Goal: Task Accomplishment & Management: Manage account settings

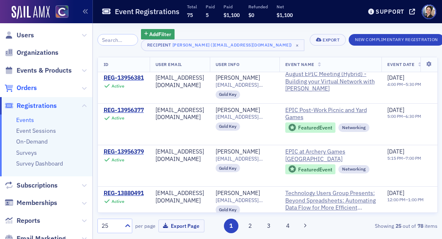
click at [24, 87] on span "Orders" at bounding box center [27, 87] width 20 height 9
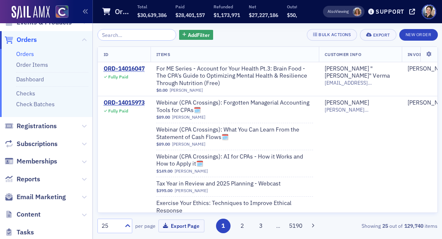
scroll to position [61, 0]
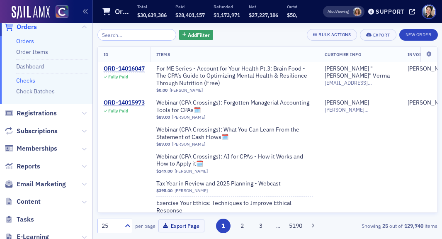
click at [30, 78] on link "Checks" at bounding box center [25, 80] width 19 height 7
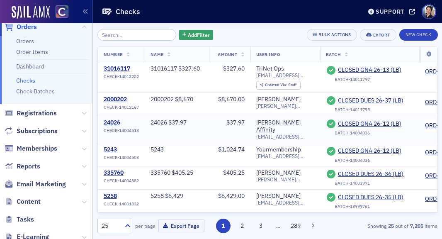
scroll to position [2, 0]
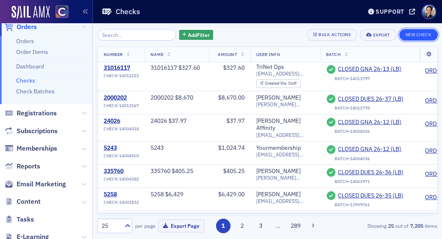
click at [422, 34] on button "New Check" at bounding box center [418, 35] width 39 height 12
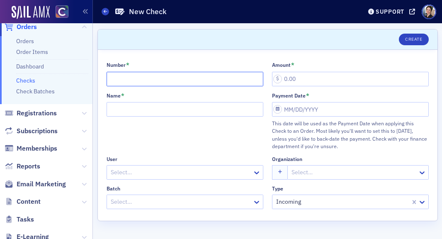
drag, startPoint x: 146, startPoint y: 81, endPoint x: 68, endPoint y: 79, distance: 77.9
click at [146, 81] on input "Number *" at bounding box center [185, 79] width 157 height 15
type input "470300"
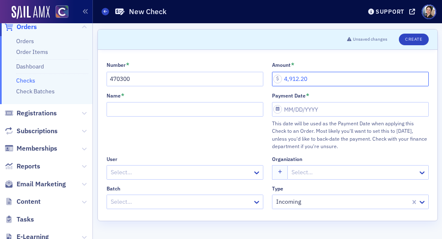
type input "4,912.20"
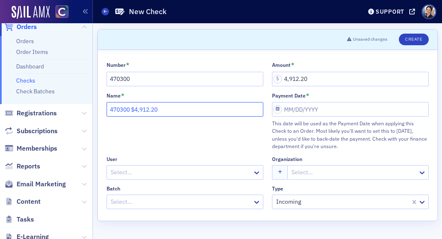
type input "470300 $4,912.20"
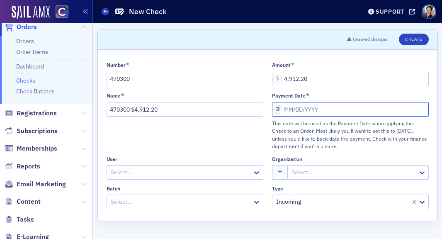
select select "8"
select select "2025"
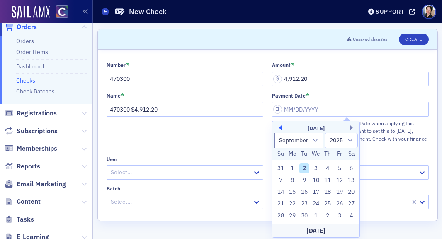
click at [279, 126] on button "Previous Month" at bounding box center [278, 127] width 5 height 5
select select "7"
click at [315, 202] on div "20" at bounding box center [316, 204] width 10 height 10
type input "08/20/2025"
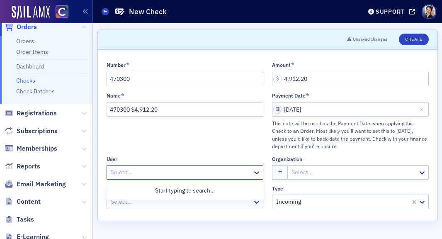
click at [144, 169] on div at bounding box center [181, 172] width 142 height 10
type input "meghan"
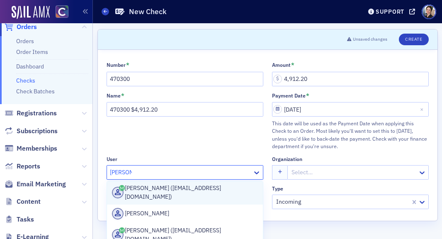
scroll to position [42, 0]
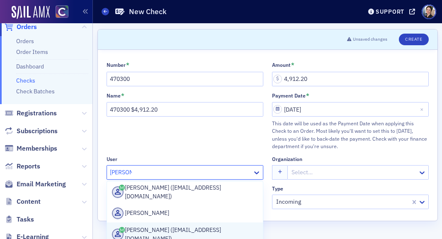
click at [200, 226] on div "Meghan Dack (mdack@sm-energy.com)" at bounding box center [185, 233] width 146 height 17
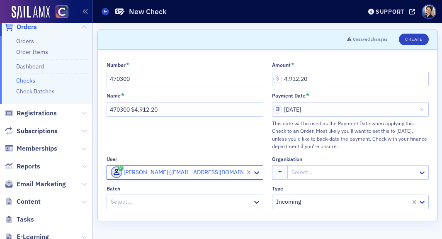
click at [320, 168] on div at bounding box center [354, 172] width 126 height 10
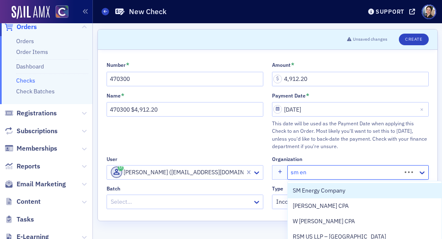
type input "sm ene"
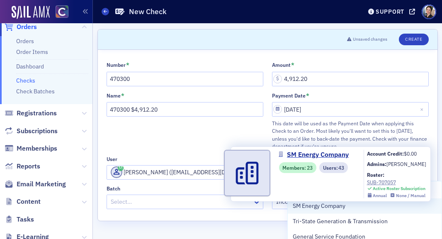
click at [336, 207] on span "SM Energy Company" at bounding box center [330, 205] width 75 height 9
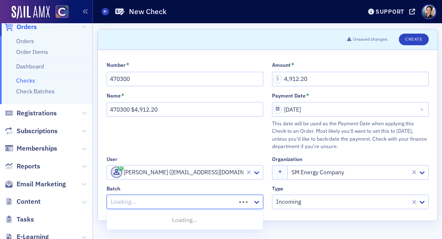
click at [163, 203] on div at bounding box center [172, 201] width 125 height 10
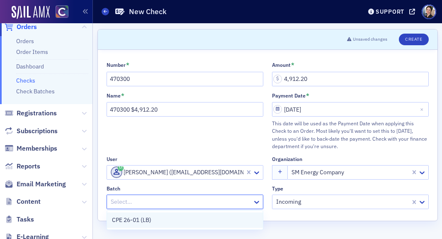
click at [137, 221] on span "CPE 26-01 (LB)" at bounding box center [131, 220] width 39 height 9
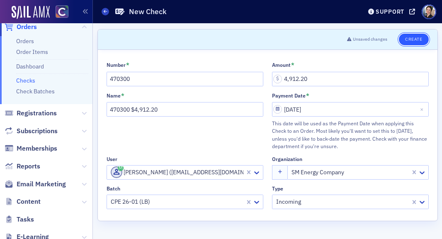
click at [412, 38] on button "Create" at bounding box center [413, 40] width 29 height 12
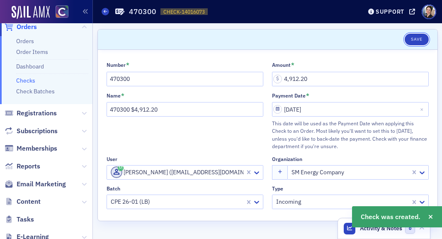
click at [411, 37] on button "Save" at bounding box center [417, 40] width 24 height 12
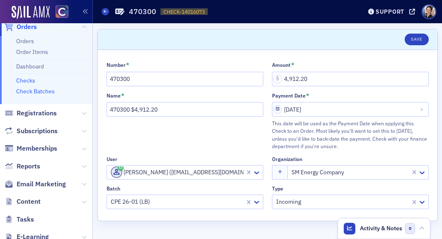
click at [34, 90] on link "Check Batches" at bounding box center [35, 90] width 39 height 7
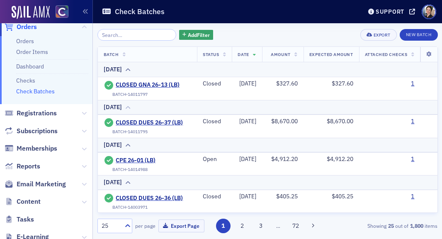
scroll to position [6, 0]
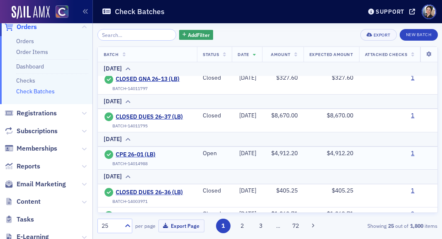
drag, startPoint x: 427, startPoint y: 153, endPoint x: 414, endPoint y: 153, distance: 13.3
click at [414, 153] on link "1" at bounding box center [412, 153] width 3 height 7
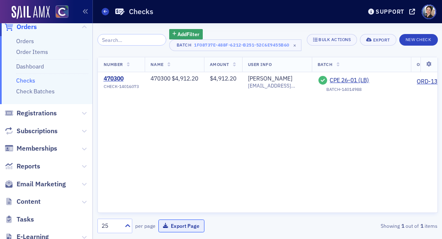
click at [182, 226] on button "Export Page" at bounding box center [181, 225] width 46 height 13
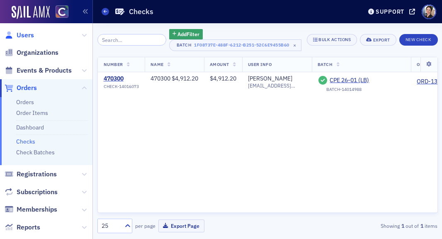
click at [29, 36] on span "Users" at bounding box center [25, 35] width 17 height 9
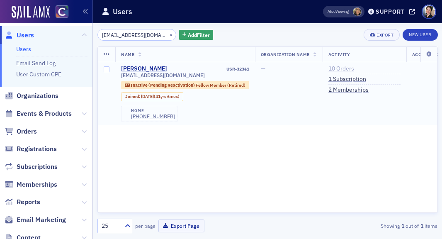
type input "[EMAIL_ADDRESS][DOMAIN_NAME]"
click at [349, 68] on link "10 Orders" at bounding box center [341, 68] width 26 height 7
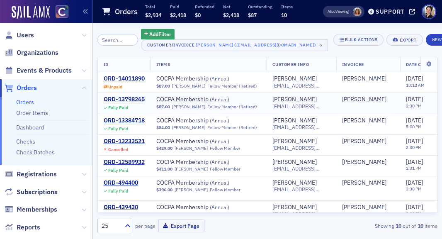
click at [127, 99] on div "ORD-13798265" at bounding box center [124, 99] width 41 height 7
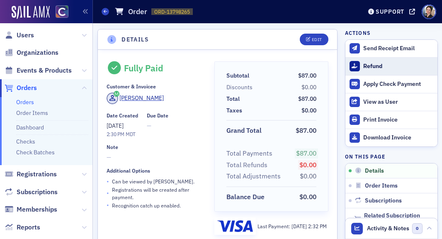
click at [375, 66] on div "Refund" at bounding box center [398, 66] width 70 height 7
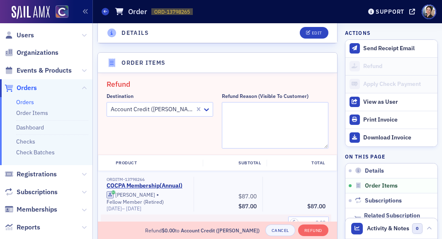
scroll to position [288, 0]
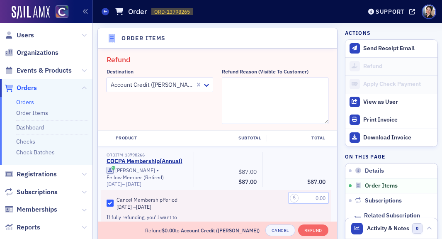
click at [162, 83] on div at bounding box center [152, 85] width 84 height 10
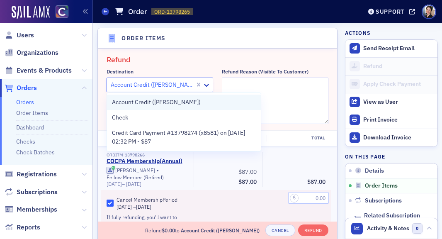
click at [165, 102] on span "Account Credit (Bradley Blacketor)" at bounding box center [156, 102] width 89 height 9
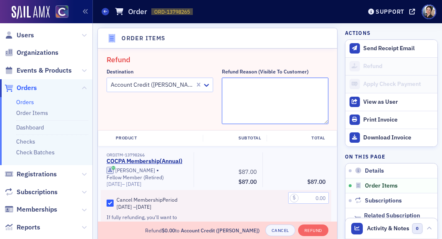
click at [245, 89] on textarea "Refund Reason (Visible to Customer)" at bounding box center [275, 101] width 107 height 46
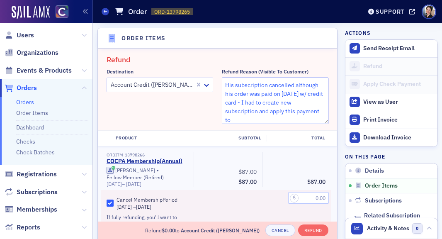
scroll to position [0, 0]
paste textarea "ORD-14011890"
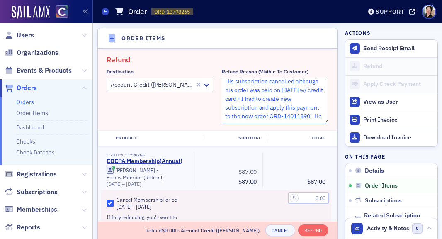
scroll to position [4, 0]
drag, startPoint x: 225, startPoint y: 83, endPoint x: 316, endPoint y: 119, distance: 97.7
click at [322, 119] on textarea "His subscription cancelled although his order was paid on 5/1/25 w/ credit card…" at bounding box center [275, 101] width 107 height 46
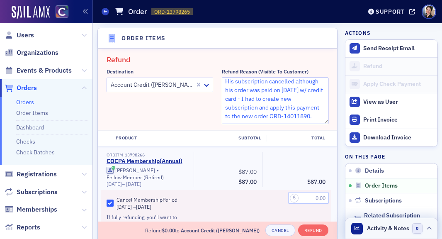
type textarea "His subscription cancelled although his order was paid on 5/1/25 w/ credit card…"
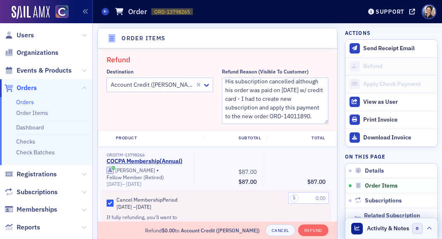
click at [395, 229] on span "Activity & Notes" at bounding box center [388, 228] width 42 height 9
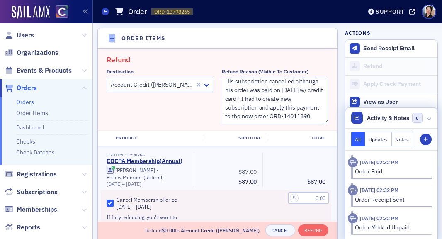
click at [402, 138] on button "Notes" at bounding box center [403, 139] width 22 height 15
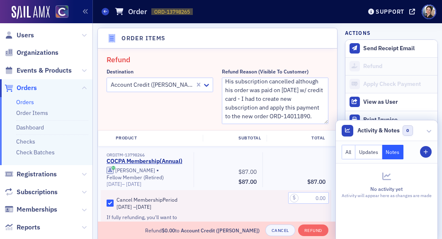
click at [394, 154] on button "Notes" at bounding box center [393, 152] width 22 height 15
click at [425, 150] on icon "button" at bounding box center [425, 152] width 5 height 5
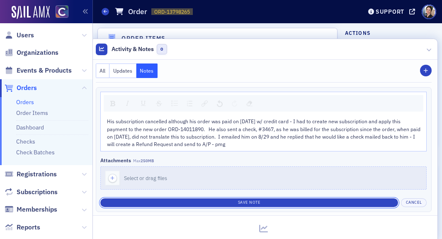
drag, startPoint x: 242, startPoint y: 201, endPoint x: 148, endPoint y: 161, distance: 102.7
click at [242, 201] on button "Save Note" at bounding box center [249, 202] width 298 height 9
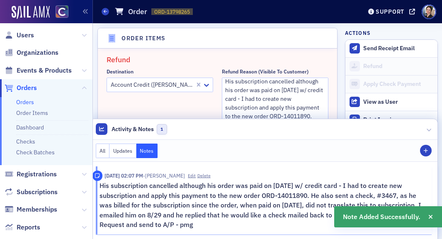
click at [170, 104] on div "Destination Account Credit (Bradley Blacketor)" at bounding box center [160, 96] width 107 height 56
drag, startPoint x: 426, startPoint y: 128, endPoint x: 370, endPoint y: 115, distance: 57.4
click at [426, 128] on icon at bounding box center [428, 129] width 5 height 5
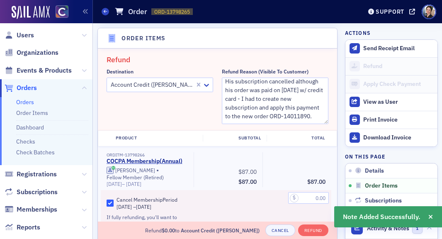
scroll to position [299, 0]
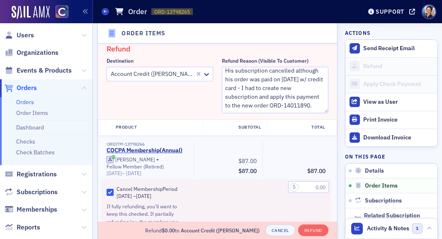
click at [322, 106] on textarea "His subscription cancelled although his order was paid on 5/1/25 w/ credit card…" at bounding box center [275, 90] width 107 height 46
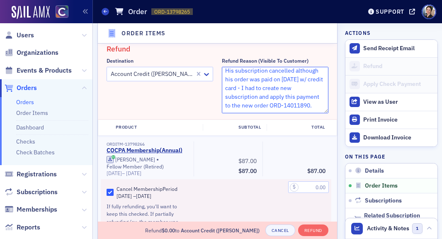
click at [314, 104] on textarea "His subscription cancelled although his order was paid on 5/1/25 w/ credit card…" at bounding box center [275, 90] width 107 height 46
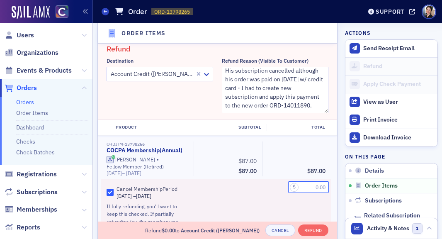
drag, startPoint x: 313, startPoint y: 187, endPoint x: 341, endPoint y: 187, distance: 28.2
type input "87.00"
click at [316, 231] on button "Refund" at bounding box center [313, 230] width 30 height 12
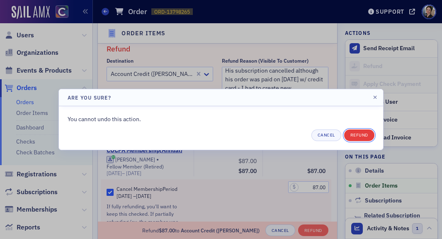
click at [361, 135] on button "Refund" at bounding box center [359, 135] width 30 height 12
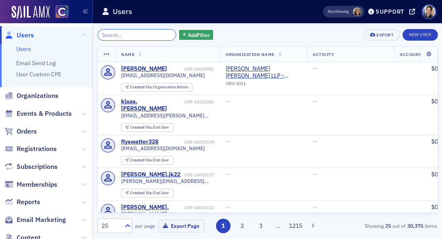
paste input "[EMAIL_ADDRESS][DOMAIN_NAME]"
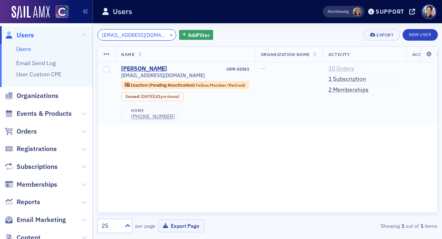
type input "[EMAIL_ADDRESS][DOMAIN_NAME]"
drag, startPoint x: 340, startPoint y: 68, endPoint x: 320, endPoint y: 68, distance: 19.9
click at [340, 68] on link "10 Orders" at bounding box center [341, 68] width 26 height 7
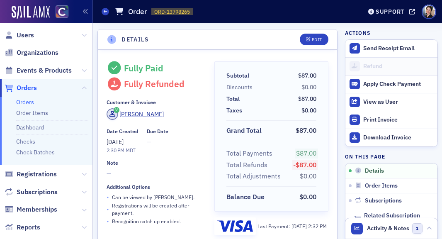
drag, startPoint x: 27, startPoint y: 36, endPoint x: 0, endPoint y: 19, distance: 30.7
click at [27, 36] on span "Users" at bounding box center [25, 35] width 17 height 9
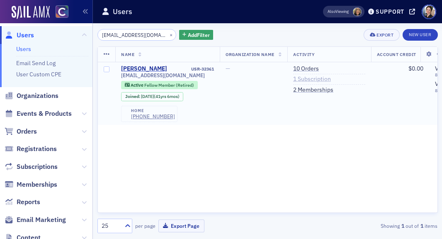
click at [312, 80] on link "1 Subscription" at bounding box center [312, 78] width 38 height 7
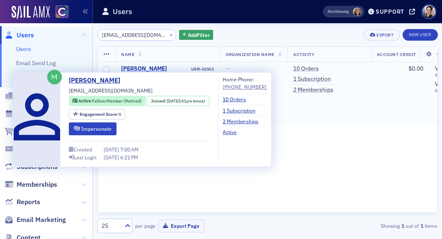
click at [138, 67] on div "[PERSON_NAME]" at bounding box center [144, 68] width 46 height 7
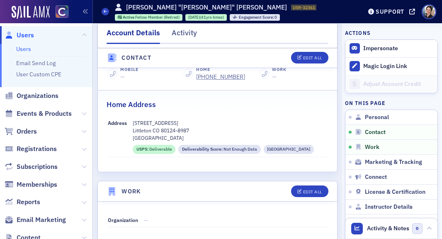
scroll to position [387, 0]
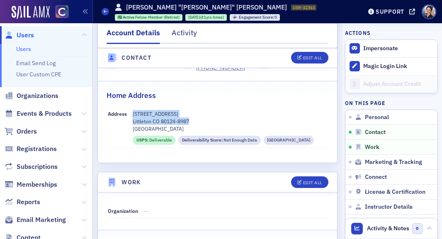
drag, startPoint x: 133, startPoint y: 106, endPoint x: 167, endPoint y: 110, distance: 34.2
click at [199, 111] on div "8156 Lone Oak Ct Littleton CO 80124-8987 Douglas County" at bounding box center [230, 121] width 194 height 23
copy div "8156 Lone Oak Ct Littleton CO 80124-8987"
drag, startPoint x: 313, startPoint y: 57, endPoint x: 179, endPoint y: 43, distance: 133.8
click at [312, 57] on div "Edit All" at bounding box center [312, 58] width 19 height 5
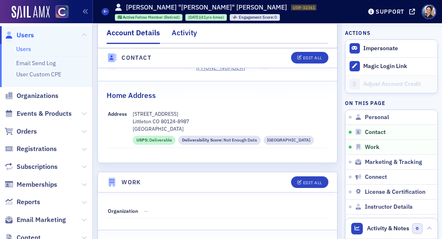
select select "US"
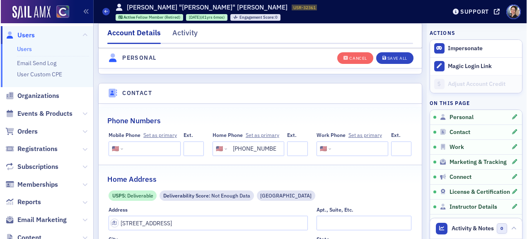
scroll to position [370, 0]
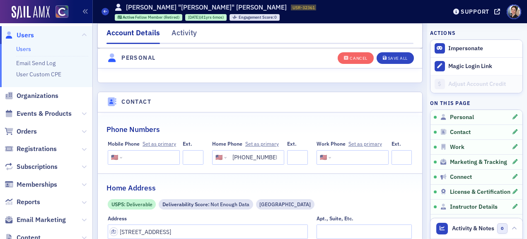
drag, startPoint x: 234, startPoint y: 157, endPoint x: 277, endPoint y: 159, distance: 43.1
click at [286, 157] on div "Home Phone Set as primary International Afghanistan Åland Islands Albania Alger…" at bounding box center [260, 153] width 96 height 24
drag, startPoint x: 236, startPoint y: 157, endPoint x: 260, endPoint y: 157, distance: 24.0
click at [286, 158] on div "Home Phone Set as primary International Afghanistan Åland Islands Albania Alger…" at bounding box center [260, 153] width 96 height 24
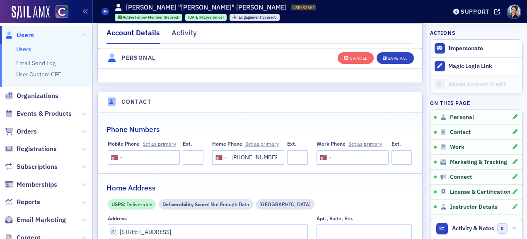
scroll to position [0, 0]
paste input "513-1930"
type input "(303) 513-1930"
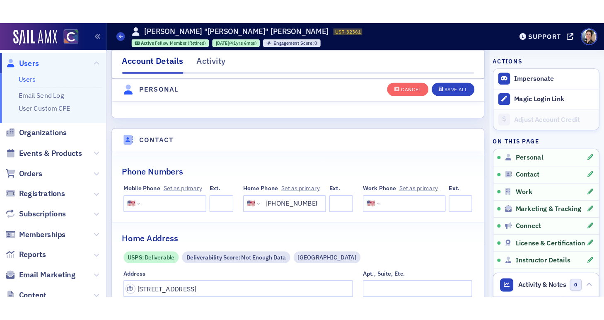
scroll to position [0, 0]
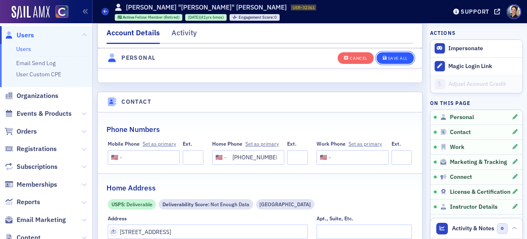
click at [393, 59] on div "Save All" at bounding box center [398, 58] width 20 height 5
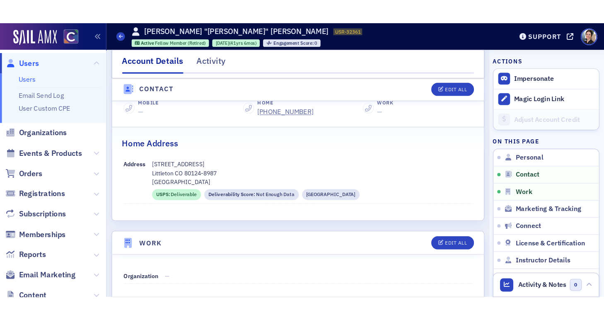
scroll to position [370, 0]
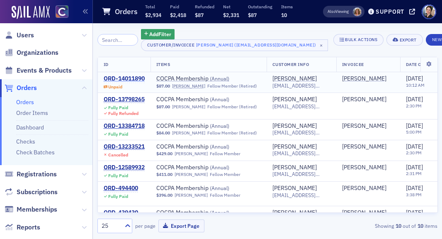
click at [117, 78] on div "ORD-14011890" at bounding box center [124, 78] width 41 height 7
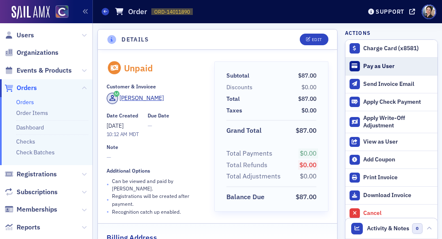
click at [385, 65] on div "Pay as User" at bounding box center [398, 66] width 70 height 7
